Goal: Task Accomplishment & Management: Complete application form

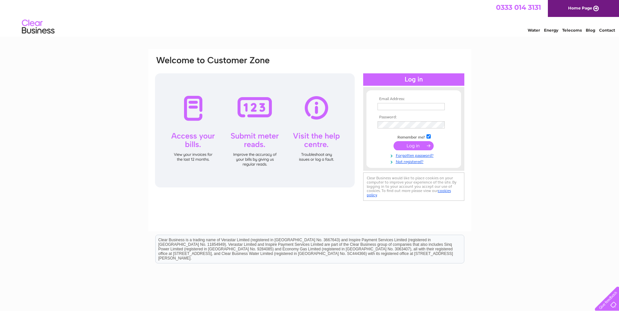
type input "sam.hop@talktalk.net"
click at [409, 147] on input "submit" at bounding box center [414, 145] width 40 height 9
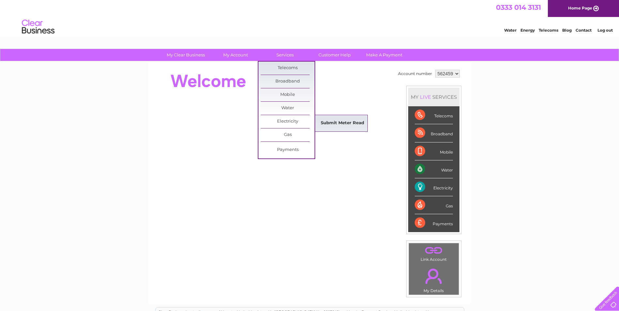
click at [328, 123] on link "Submit Meter Read" at bounding box center [343, 123] width 54 height 13
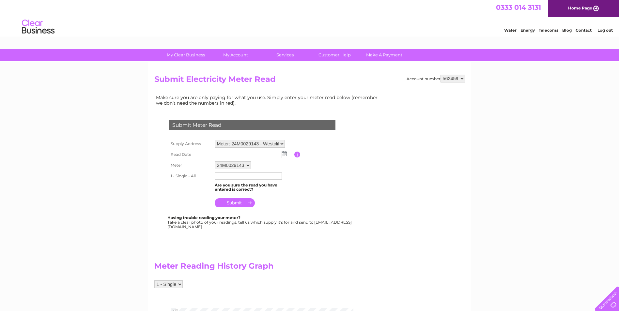
click at [232, 155] on input "text" at bounding box center [248, 154] width 67 height 7
click at [287, 153] on td at bounding box center [253, 154] width 81 height 10
click at [284, 155] on img at bounding box center [284, 153] width 5 height 5
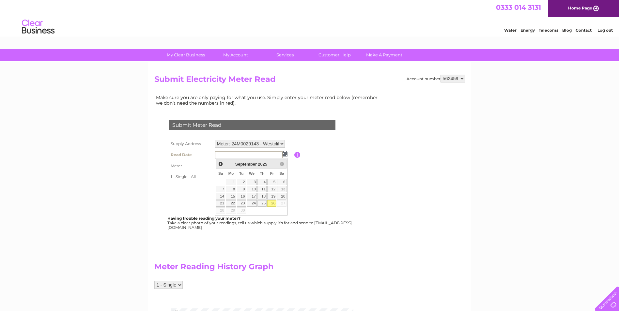
click at [270, 205] on link "26" at bounding box center [271, 203] width 9 height 7
type input "2025/09/26"
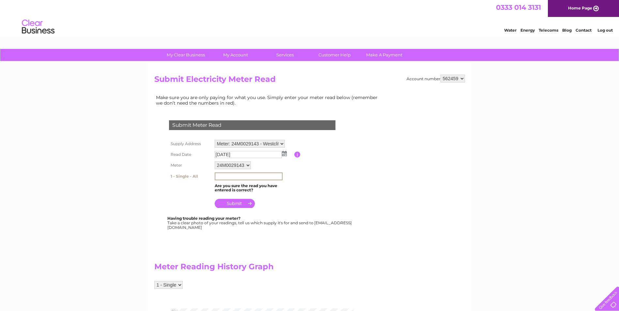
click at [229, 179] on input "text" at bounding box center [249, 177] width 68 height 8
type input "001089"
click at [237, 204] on input "submit" at bounding box center [235, 203] width 40 height 9
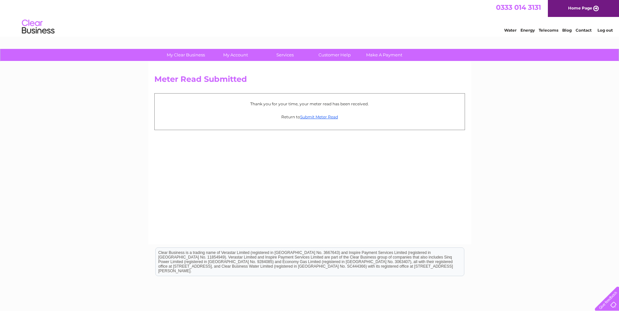
click at [237, 204] on div "Meter Read Submitted Thank you for your time, your meter read has been received…" at bounding box center [309, 153] width 323 height 183
